Goal: Task Accomplishment & Management: Use online tool/utility

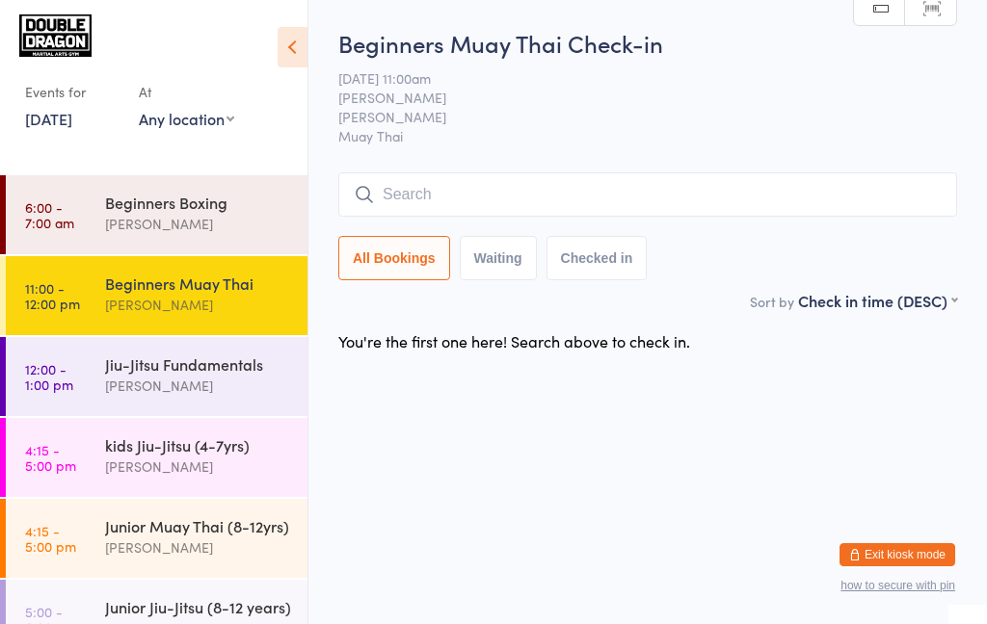
click at [512, 202] on input "search" at bounding box center [647, 194] width 619 height 44
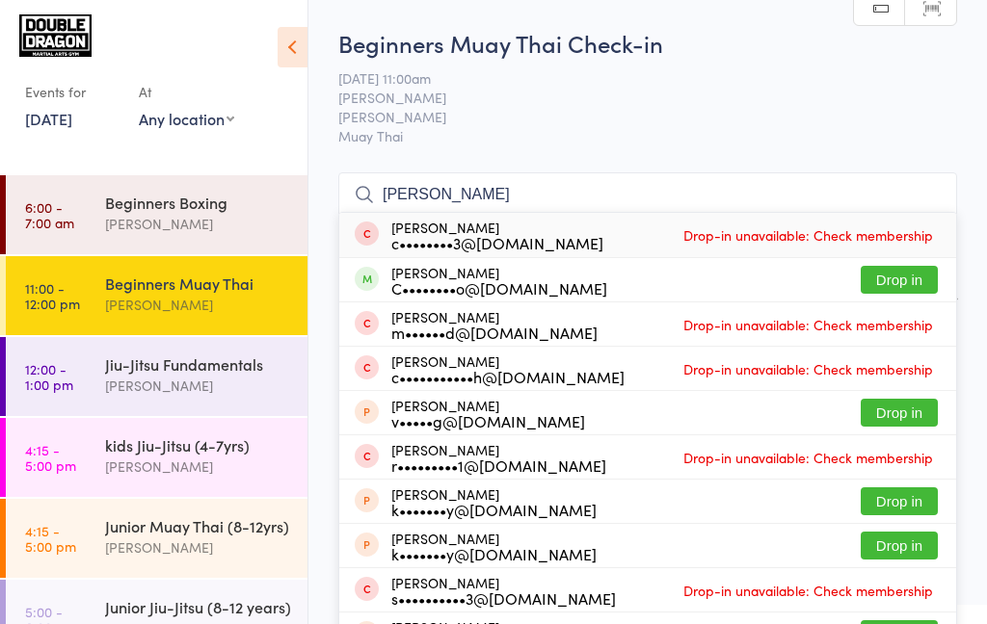
type input "[PERSON_NAME]"
click at [897, 281] on button "Drop in" at bounding box center [898, 280] width 77 height 28
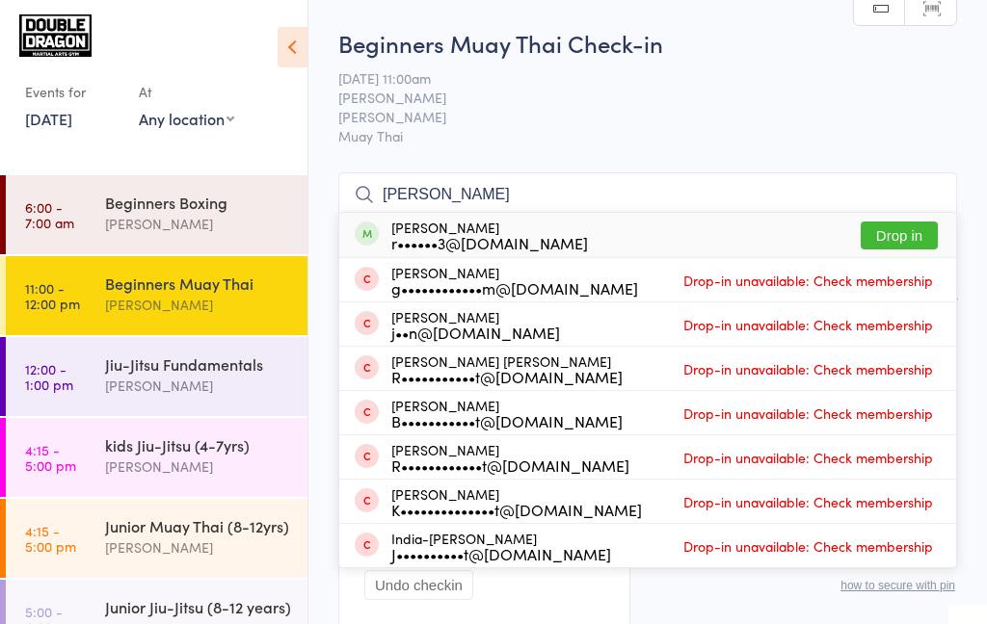
type input "[PERSON_NAME]"
click at [901, 240] on button "Drop in" at bounding box center [898, 236] width 77 height 28
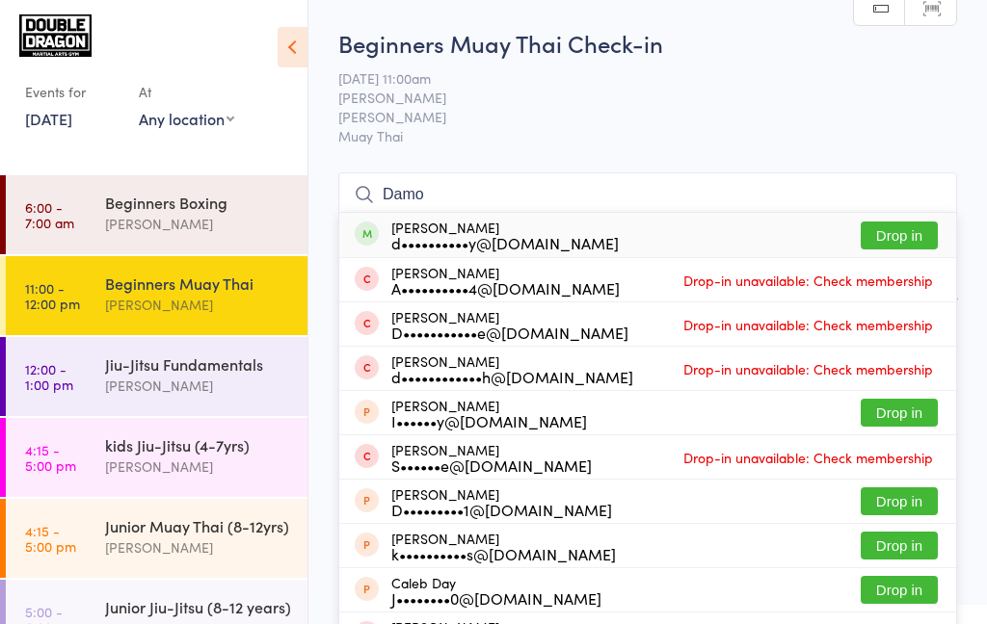
type input "Damo"
click at [914, 242] on button "Drop in" at bounding box center [898, 236] width 77 height 28
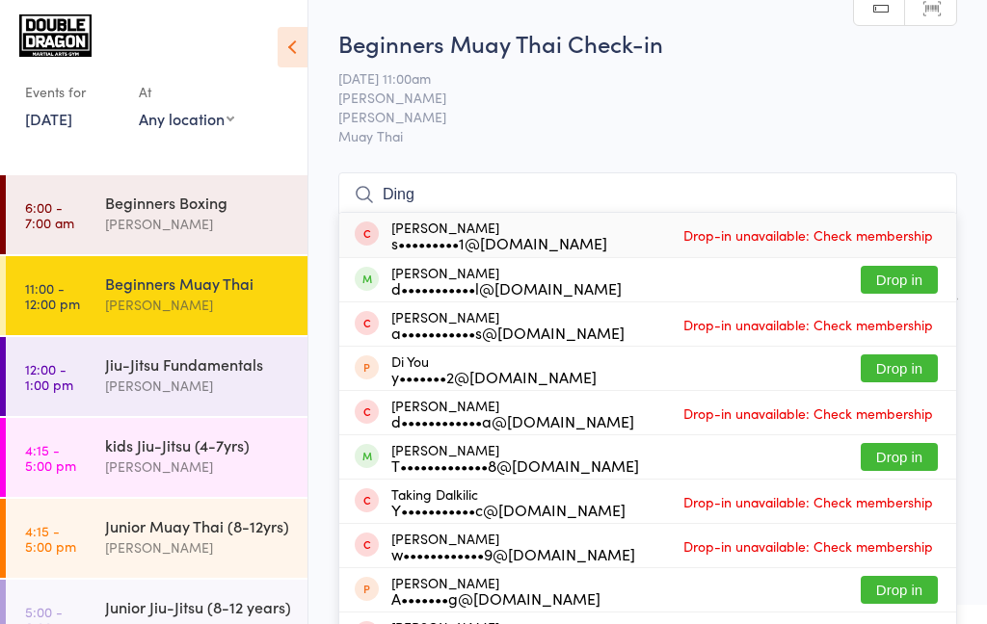
type input "Ding"
click at [907, 278] on button "Drop in" at bounding box center [898, 280] width 77 height 28
